Goal: Information Seeking & Learning: Check status

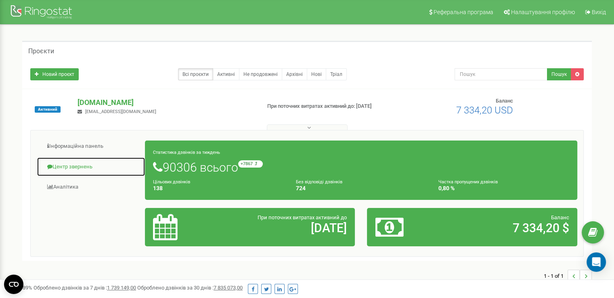
click at [73, 166] on link "Центр звернень" at bounding box center [91, 167] width 109 height 20
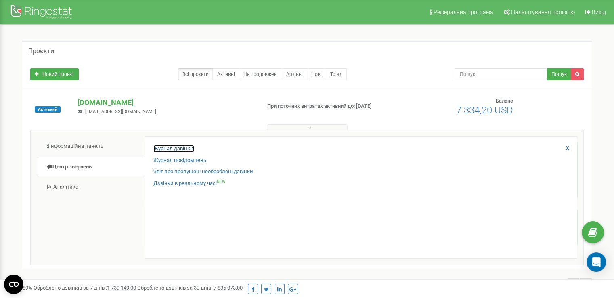
click at [189, 145] on link "Журнал дзвінків" at bounding box center [173, 149] width 41 height 8
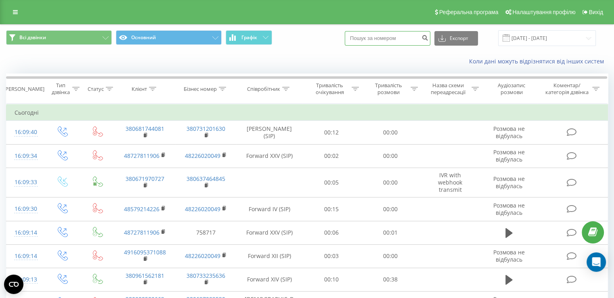
click at [381, 39] on input at bounding box center [388, 38] width 86 height 15
paste input "+380661136652"
click at [365, 36] on input "+380661136652" at bounding box center [388, 38] width 86 height 15
type input "380661136652"
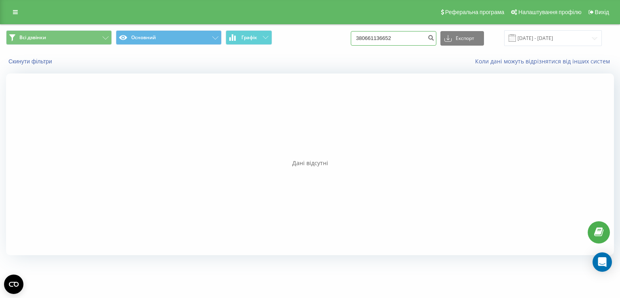
click at [407, 37] on input "380661136652" at bounding box center [394, 38] width 86 height 15
type input "380661136652"
drag, startPoint x: 103, startPoint y: 46, endPoint x: 102, endPoint y: 41, distance: 5.3
click at [104, 46] on div "Всі дзвінки Основний Графік 380661136652 Експорт .csv .xls .xlsx 19.06.2025 - 1…" at bounding box center [309, 38] width 619 height 27
click at [103, 38] on icon at bounding box center [106, 37] width 6 height 3
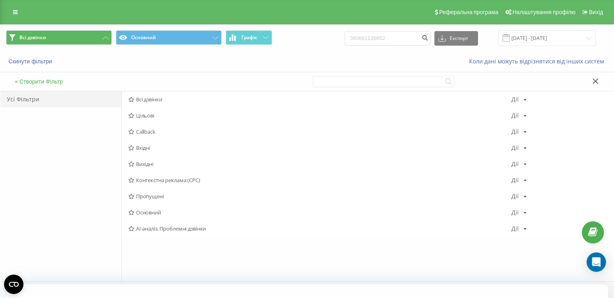
click at [142, 98] on span "Всі дзвінки" at bounding box center [319, 99] width 383 height 6
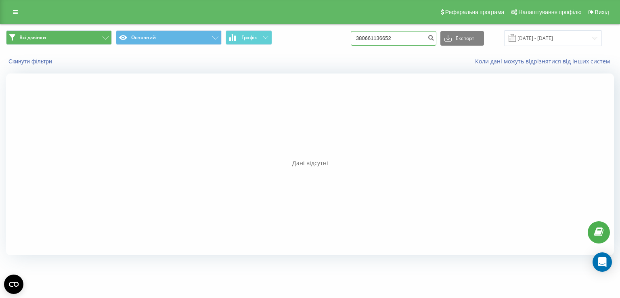
click at [412, 38] on input "380661136652" at bounding box center [394, 38] width 86 height 15
type input "380661136652"
drag, startPoint x: 413, startPoint y: 39, endPoint x: 281, endPoint y: 59, distance: 133.1
click at [283, 59] on div "Всі дзвінки Основний Графік 380661136652 Експорт .csv .xls .xlsx [DATE] - [DATE…" at bounding box center [309, 48] width 619 height 46
paste input "+380992677462"
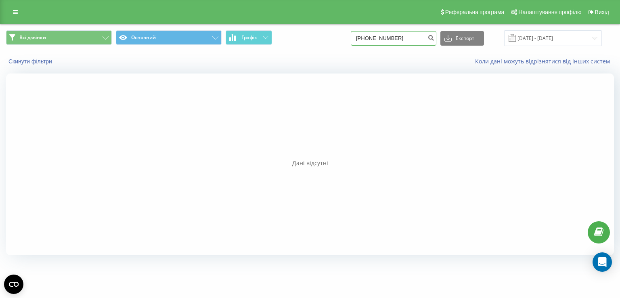
click at [370, 39] on input "+380992677462" at bounding box center [394, 38] width 86 height 15
type input "380992677462"
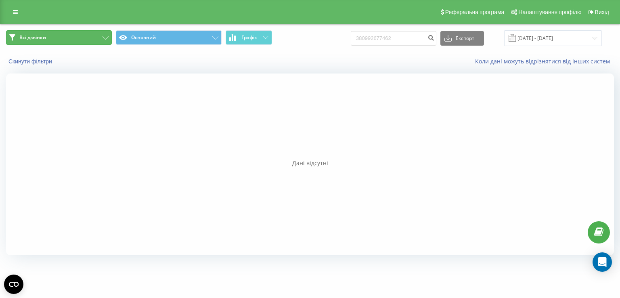
click at [83, 38] on button "Всі дзвінки" at bounding box center [59, 37] width 106 height 15
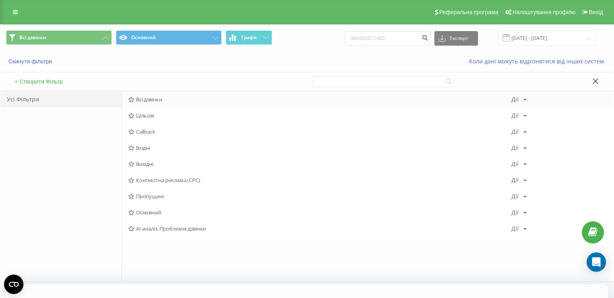
click at [131, 100] on icon at bounding box center [131, 99] width 6 height 5
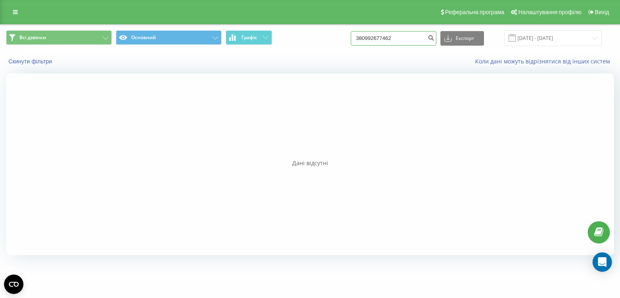
click at [409, 36] on input "380992677462" at bounding box center [394, 38] width 86 height 15
type input "380992677462"
